Goal: Task Accomplishment & Management: Complete application form

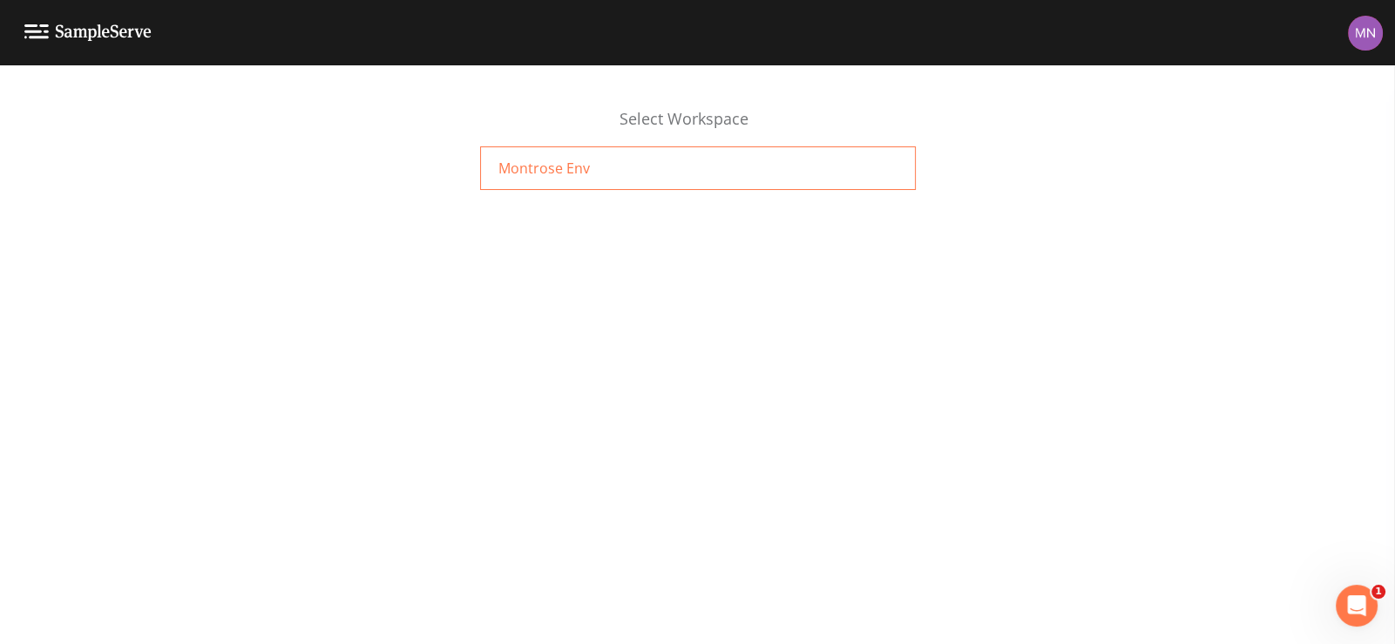
click at [600, 171] on div "Montrose Env" at bounding box center [698, 168] width 436 height 44
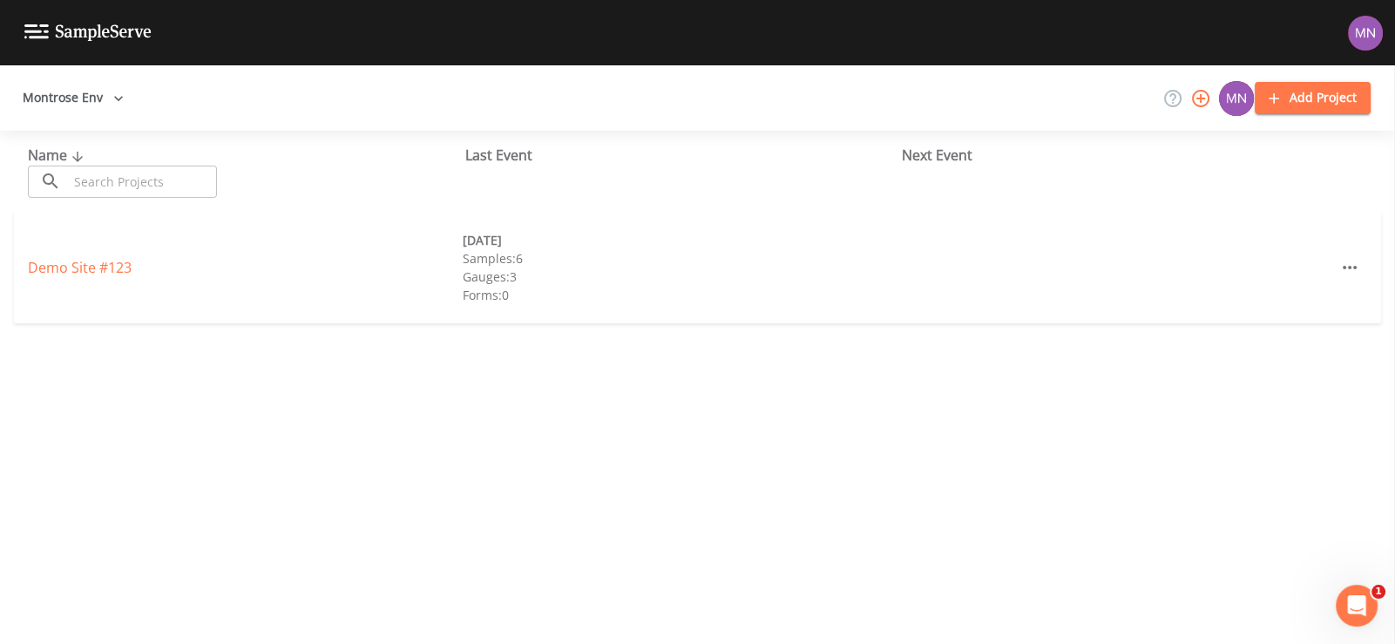
drag, startPoint x: 1231, startPoint y: 3, endPoint x: 885, endPoint y: 487, distance: 594.6
click at [897, 488] on div "Name ​ ​ Last Event Next Event Demo Site #123 [DATE] Samples: 6 Gauges: 3 Forms…" at bounding box center [697, 387] width 1395 height 513
click at [91, 268] on link "Demo Site #123" at bounding box center [80, 267] width 104 height 19
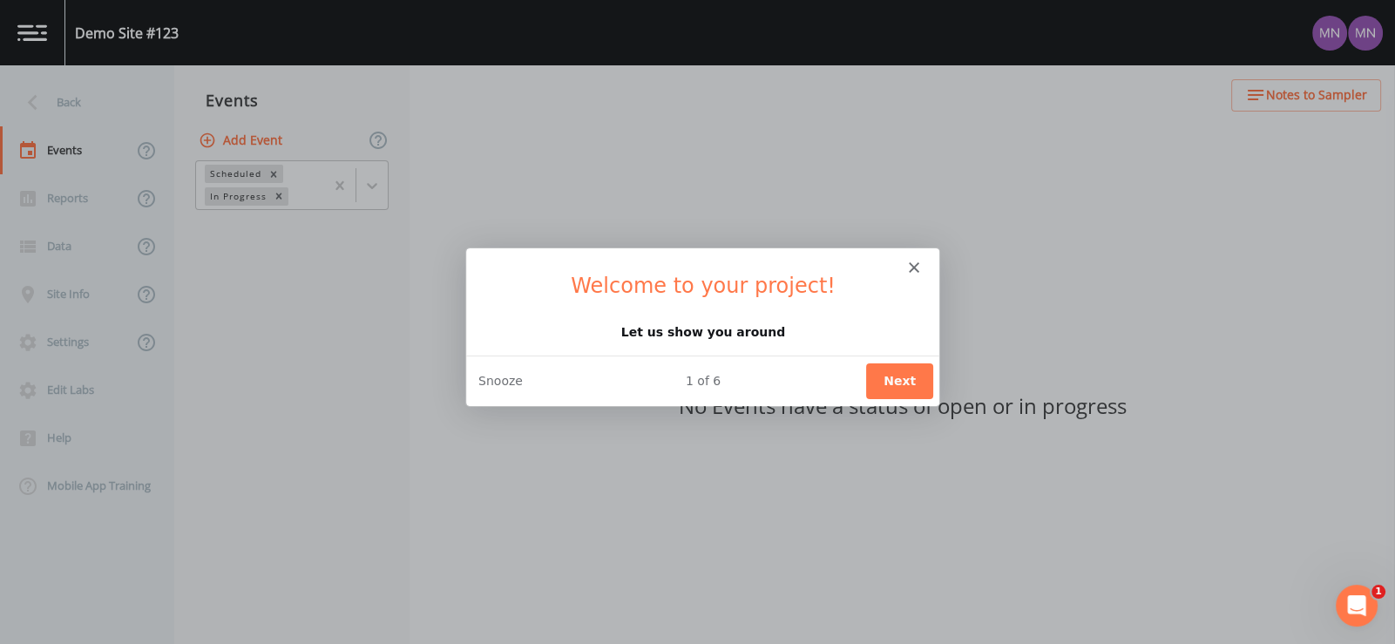
click at [911, 374] on button "Next" at bounding box center [897, 380] width 67 height 36
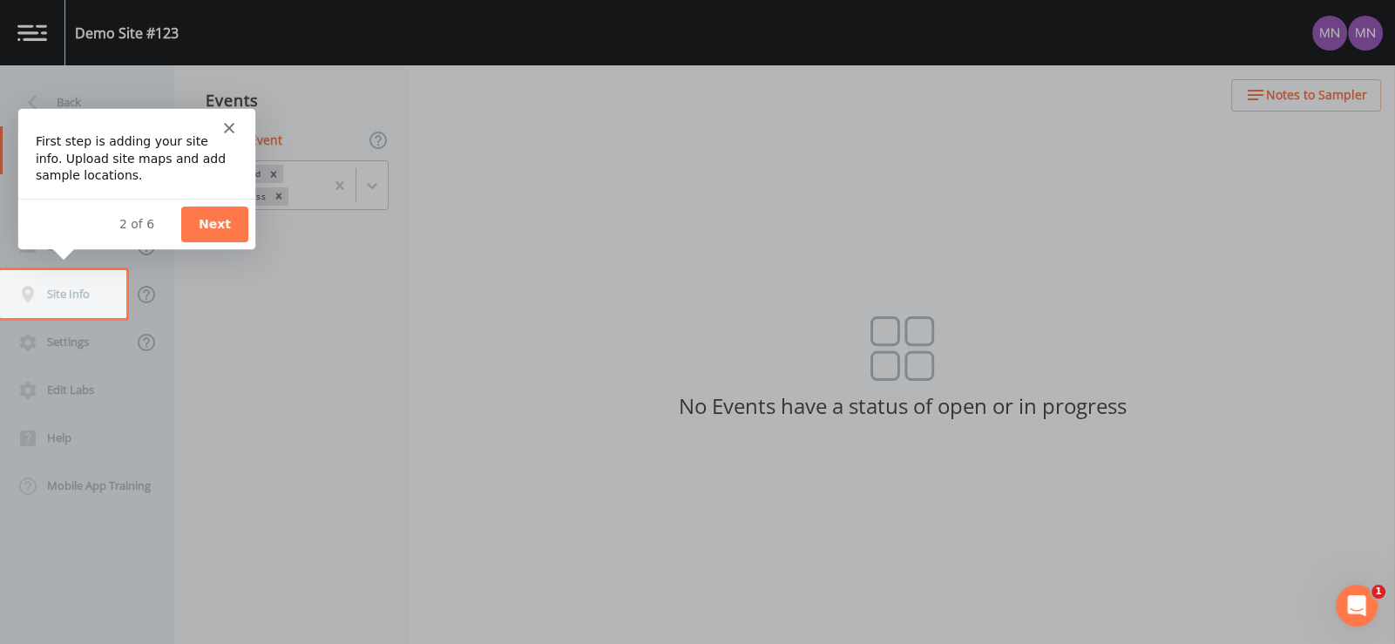
click at [201, 225] on button "Next" at bounding box center [213, 224] width 67 height 36
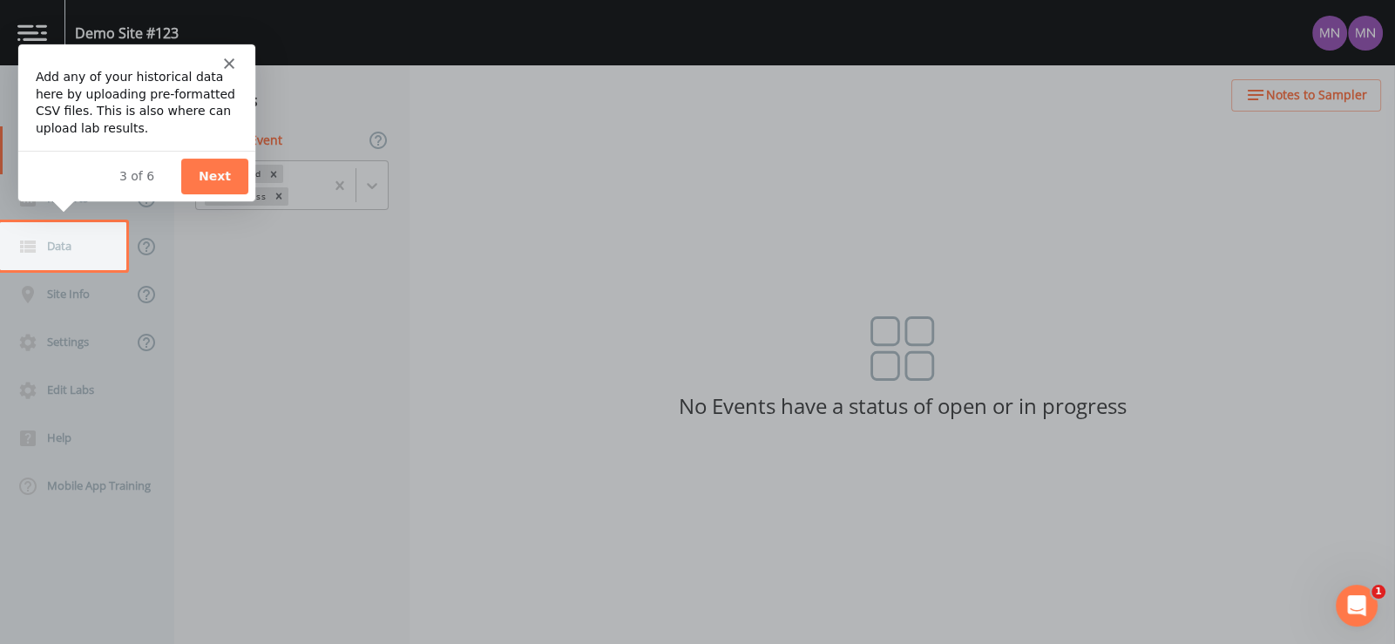
click at [215, 182] on button "Next" at bounding box center [213, 175] width 67 height 36
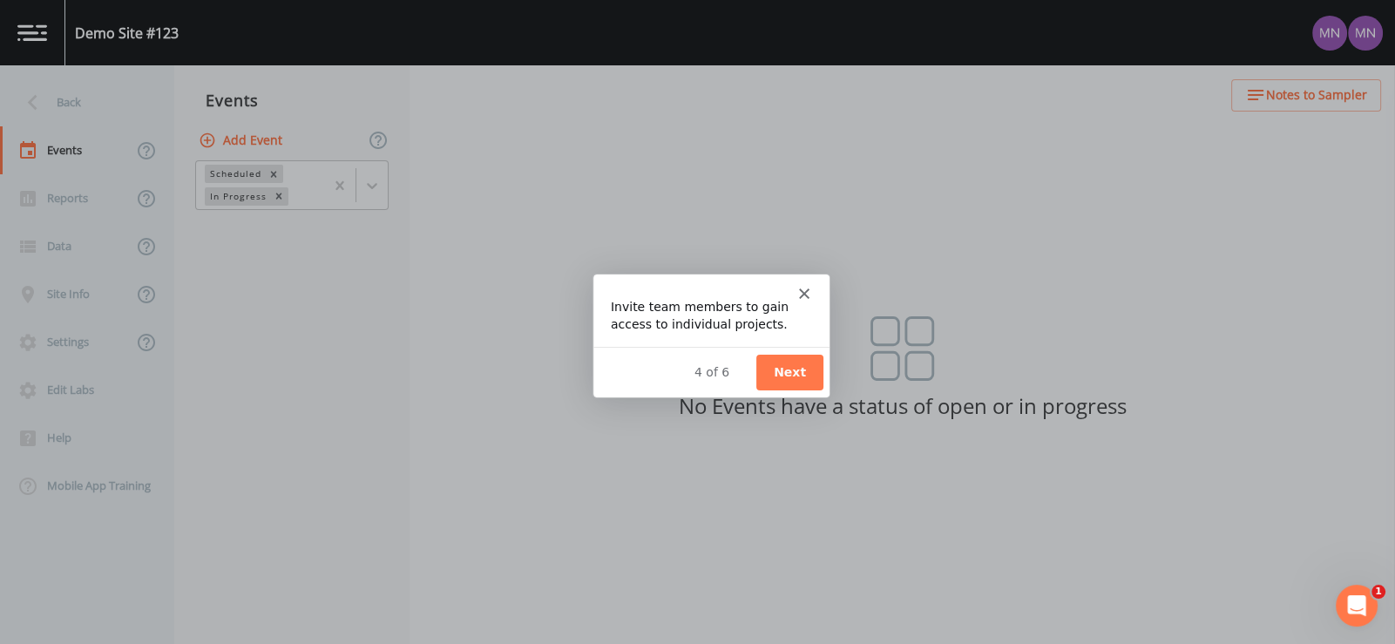
click at [783, 354] on button "Next" at bounding box center [788, 372] width 67 height 36
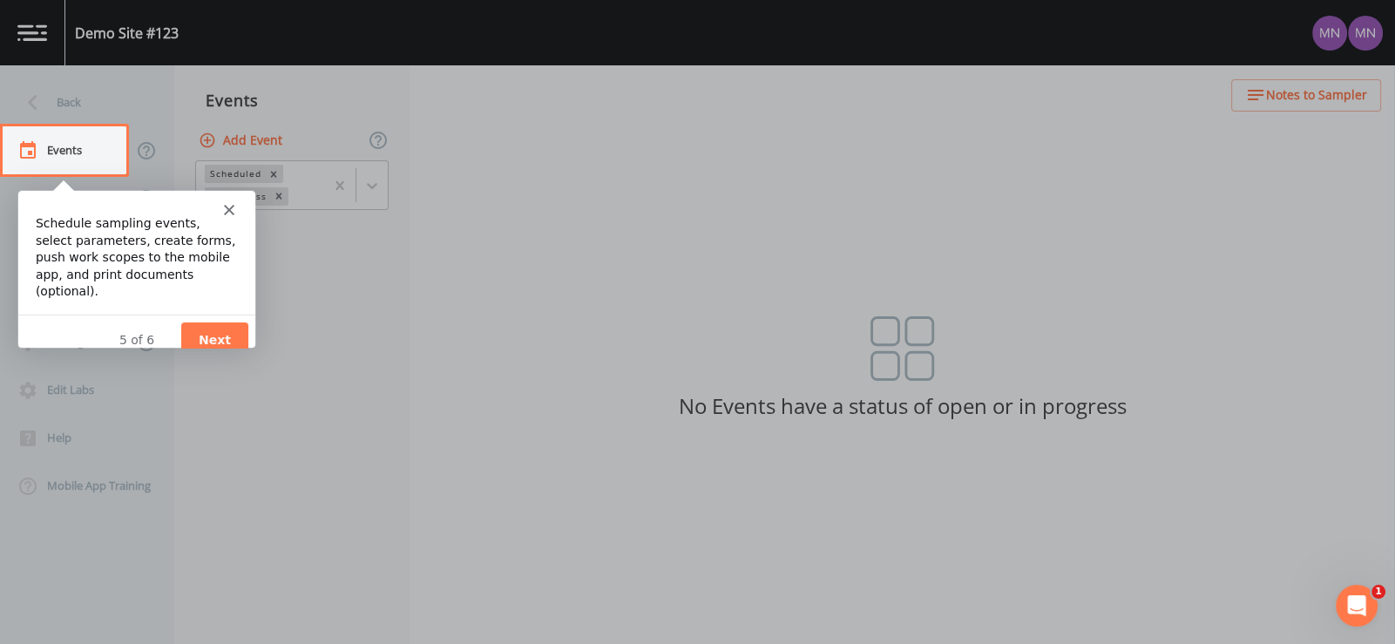
click at [220, 210] on div "Intercom messenger" at bounding box center [135, 202] width 237 height 24
click at [227, 211] on icon "Close" at bounding box center [228, 209] width 10 height 10
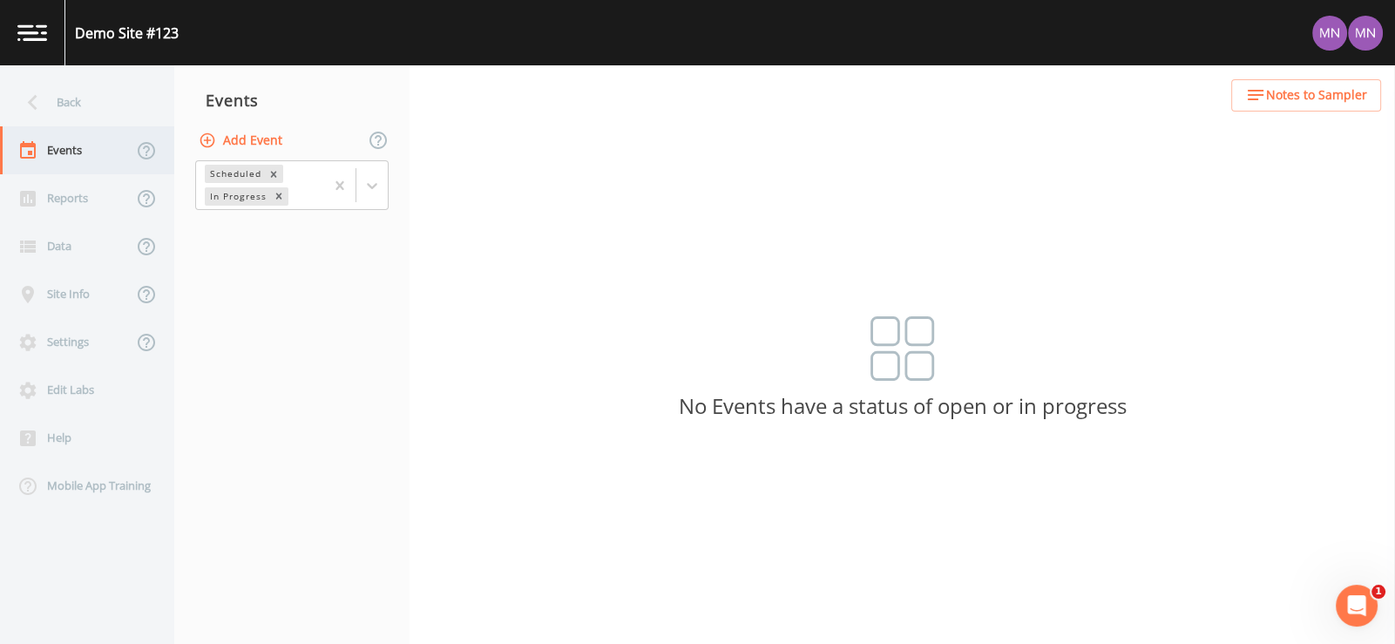
click at [80, 150] on div "Events" at bounding box center [66, 150] width 132 height 48
click at [56, 203] on div "Reports" at bounding box center [66, 198] width 132 height 48
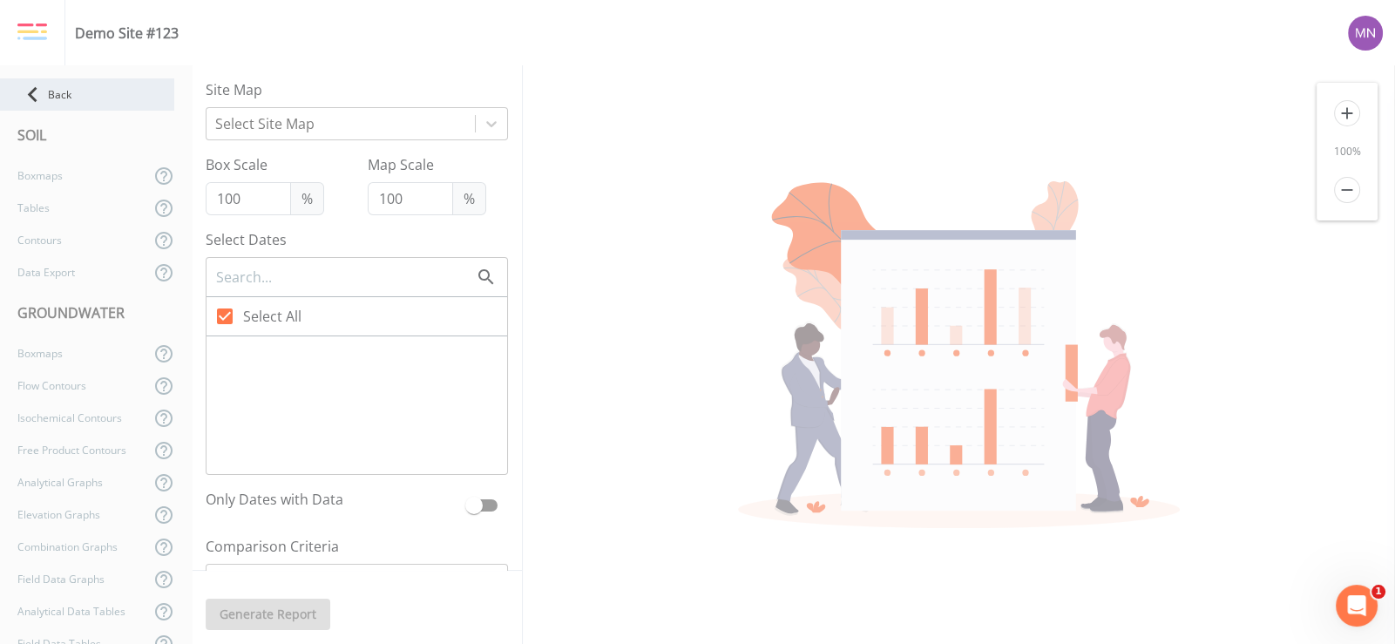
click at [30, 90] on icon at bounding box center [32, 94] width 30 height 30
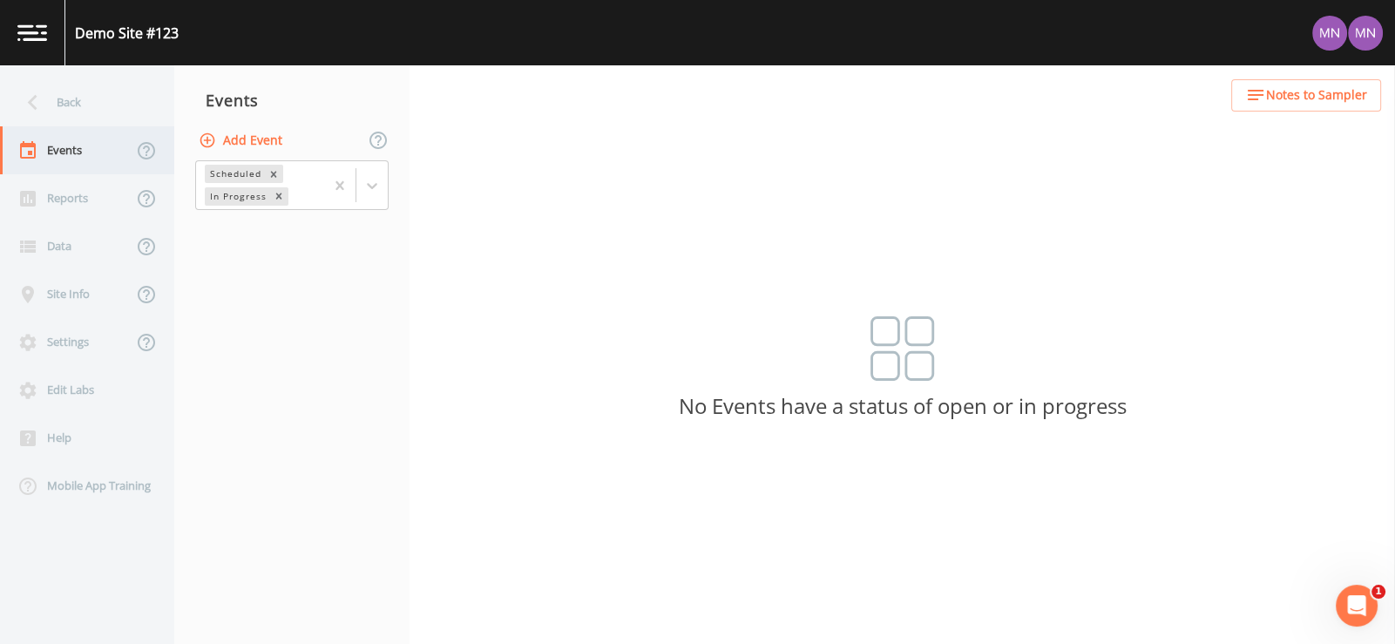
click at [64, 153] on div "Events" at bounding box center [66, 150] width 132 height 48
click at [59, 195] on div "Reports" at bounding box center [66, 198] width 132 height 48
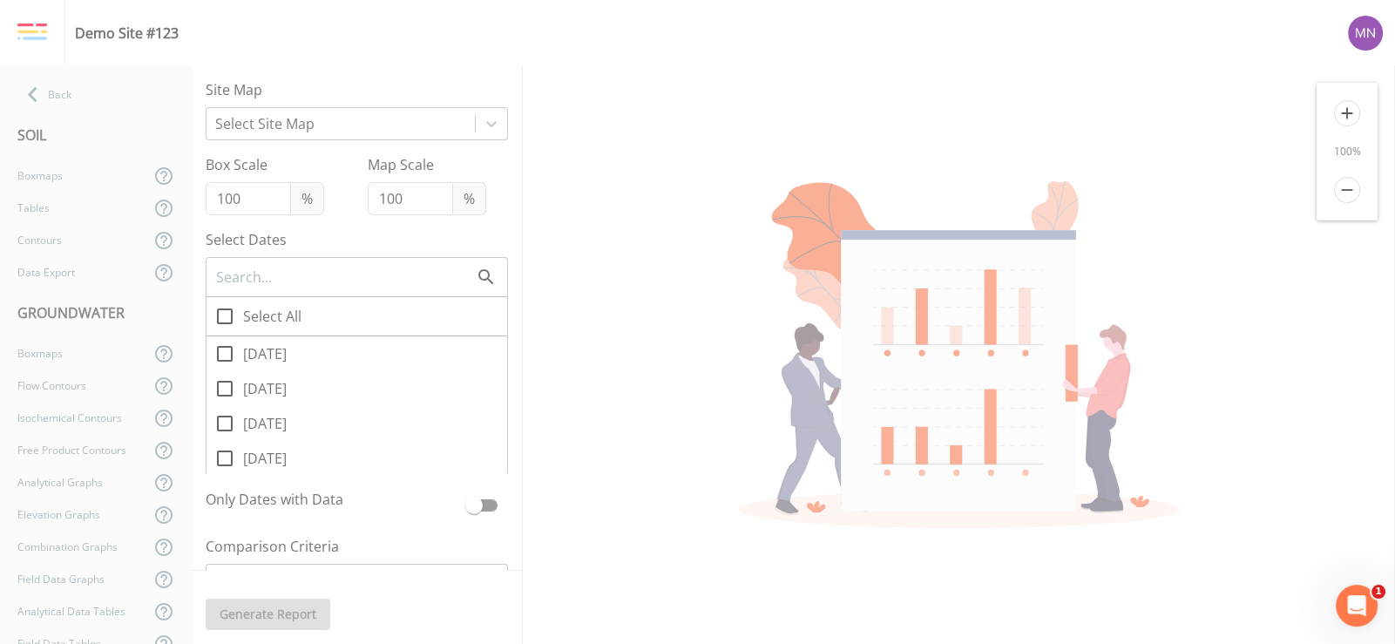
click at [36, 132] on div "SOIL" at bounding box center [96, 135] width 192 height 49
click at [38, 91] on icon at bounding box center [32, 94] width 30 height 30
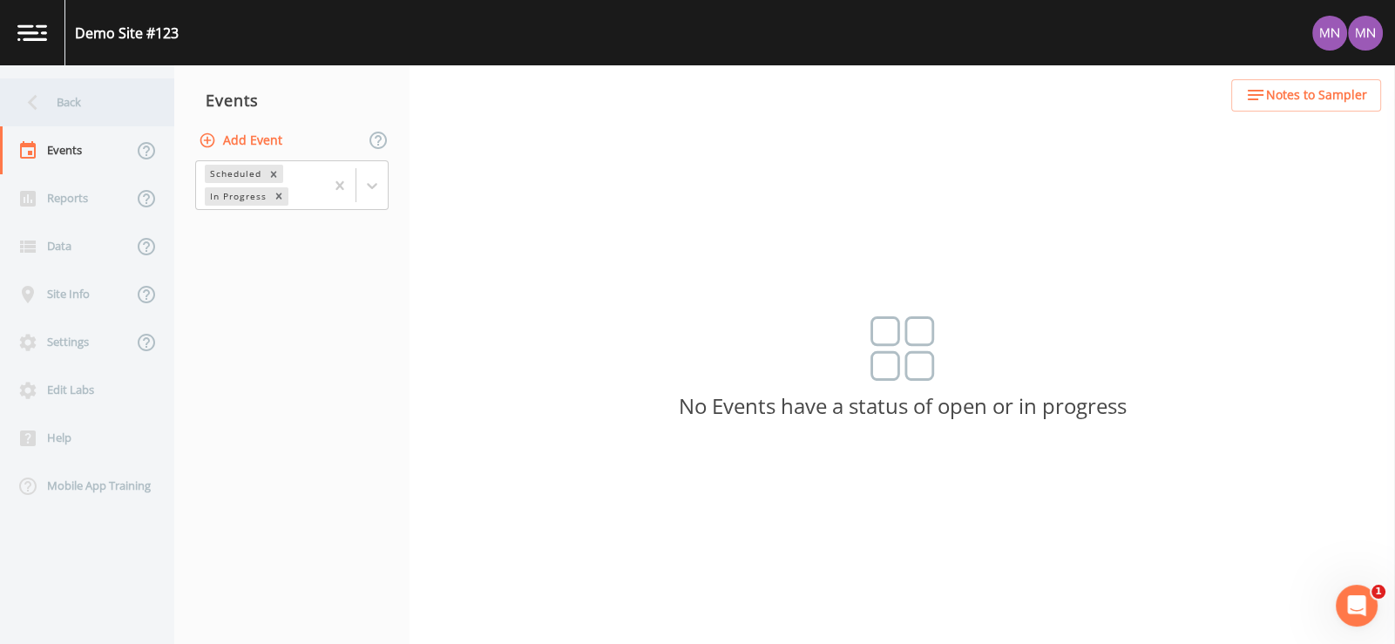
click at [35, 107] on icon at bounding box center [33, 103] width 10 height 16
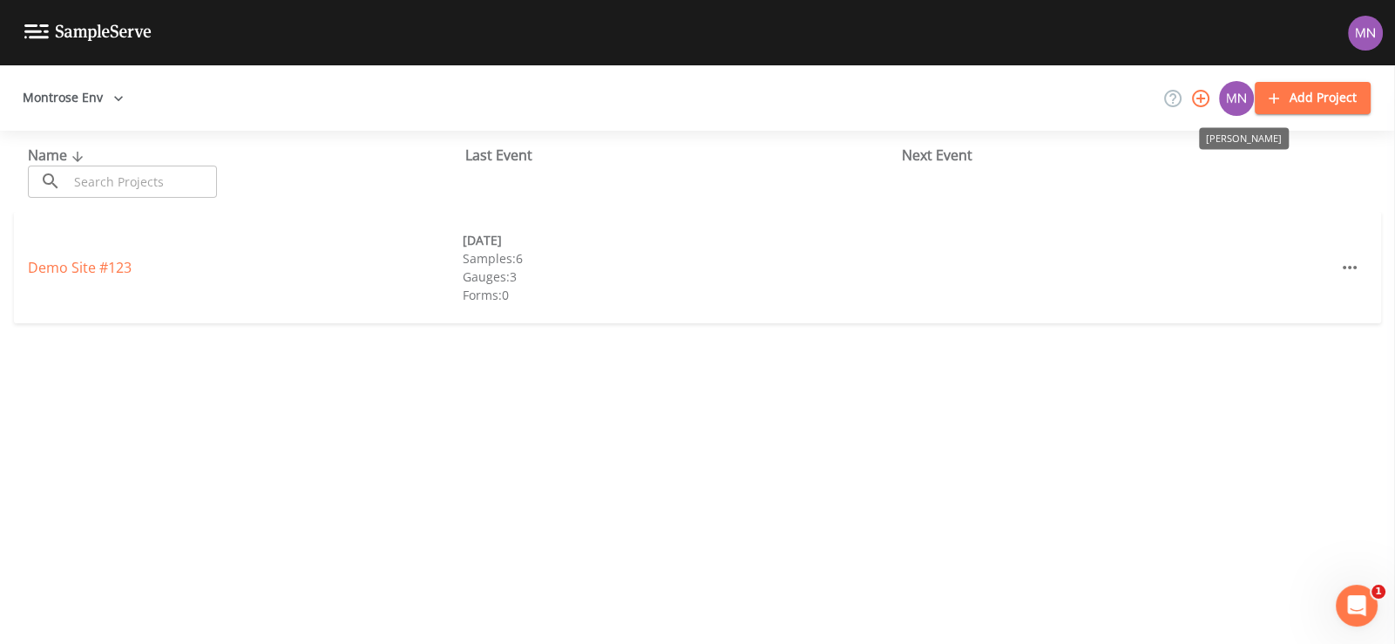
click at [1231, 96] on img "Michael Nixon" at bounding box center [1236, 98] width 35 height 35
click at [1299, 102] on button "Add Project" at bounding box center [1313, 98] width 116 height 32
click at [366, 465] on div "Name ​ ​ Last Event Next Event Demo Site #123 [DATE] Samples: 6 Gauges: 3 Forms…" at bounding box center [697, 387] width 1395 height 513
